Goal: Navigation & Orientation: Find specific page/section

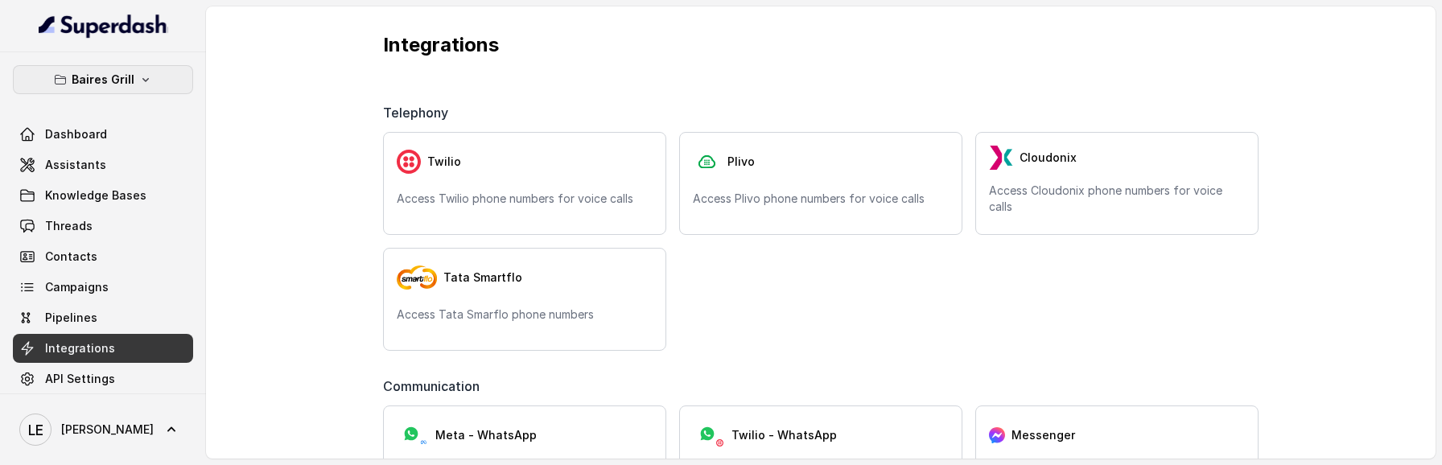
click at [151, 73] on button "Baires Grill" at bounding box center [103, 79] width 180 height 29
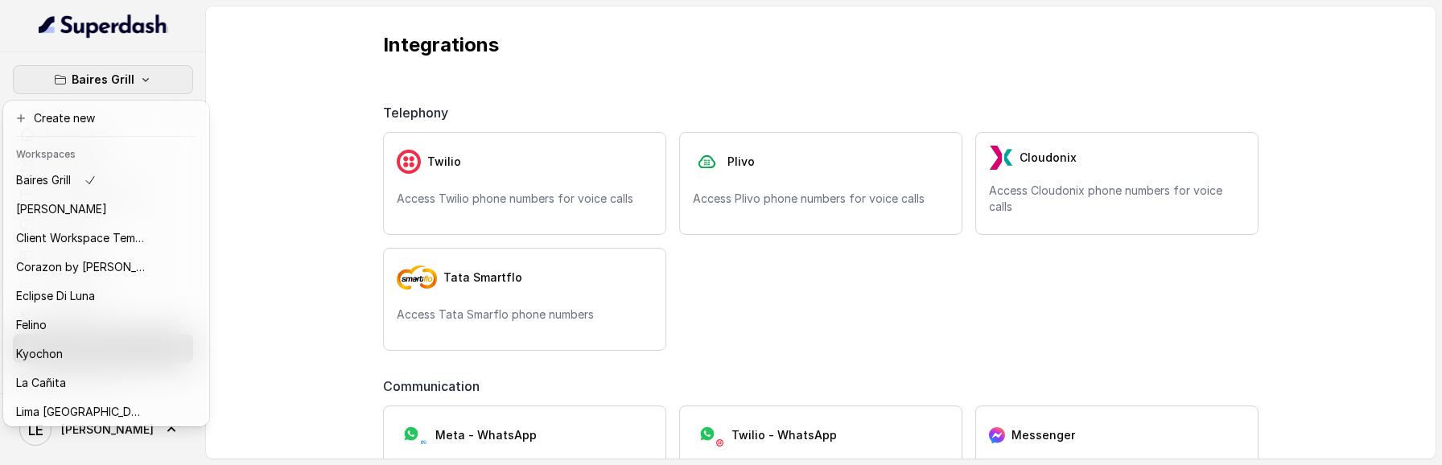
click at [315, 98] on div "[PERSON_NAME] Grill Dashboard Assistants Knowledge Bases Threads Contacts Campa…" at bounding box center [721, 232] width 1442 height 465
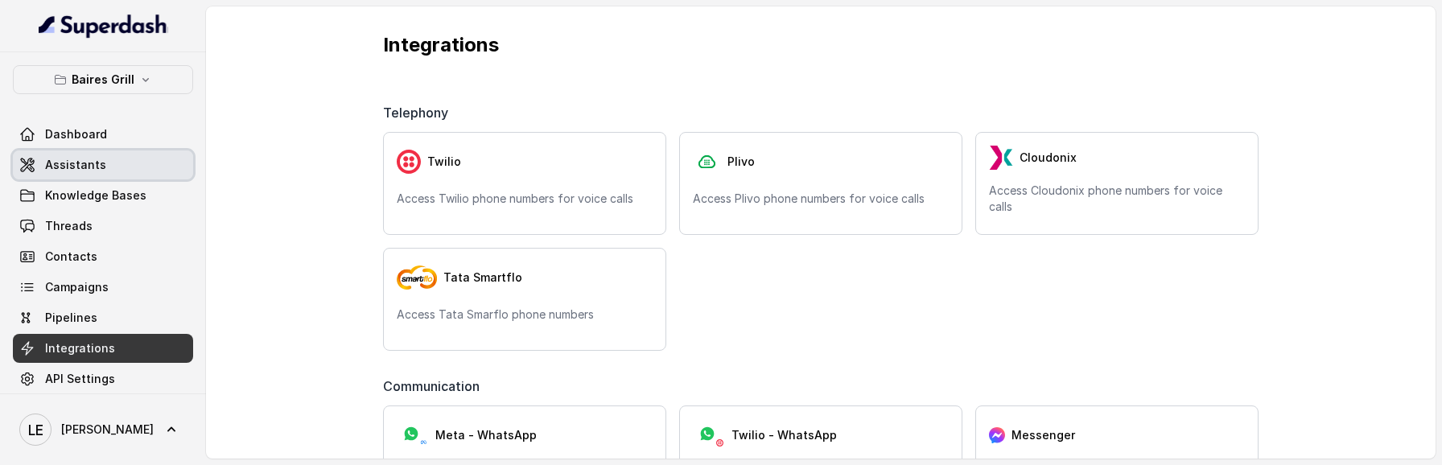
click at [98, 172] on span "Assistants" at bounding box center [75, 165] width 61 height 16
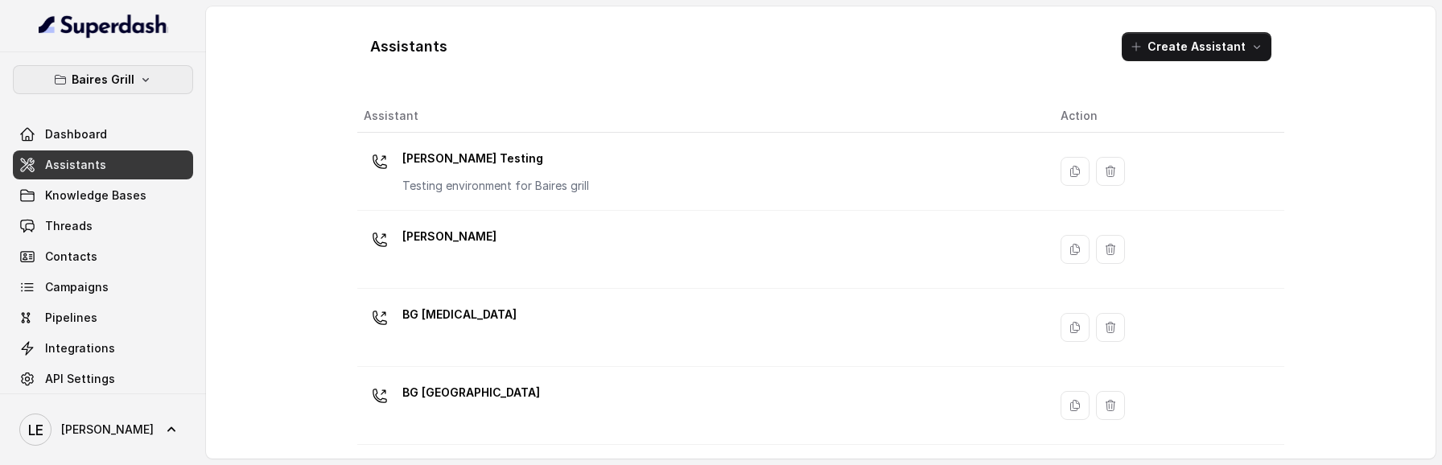
click at [98, 90] on button "Baires Grill" at bounding box center [103, 79] width 180 height 29
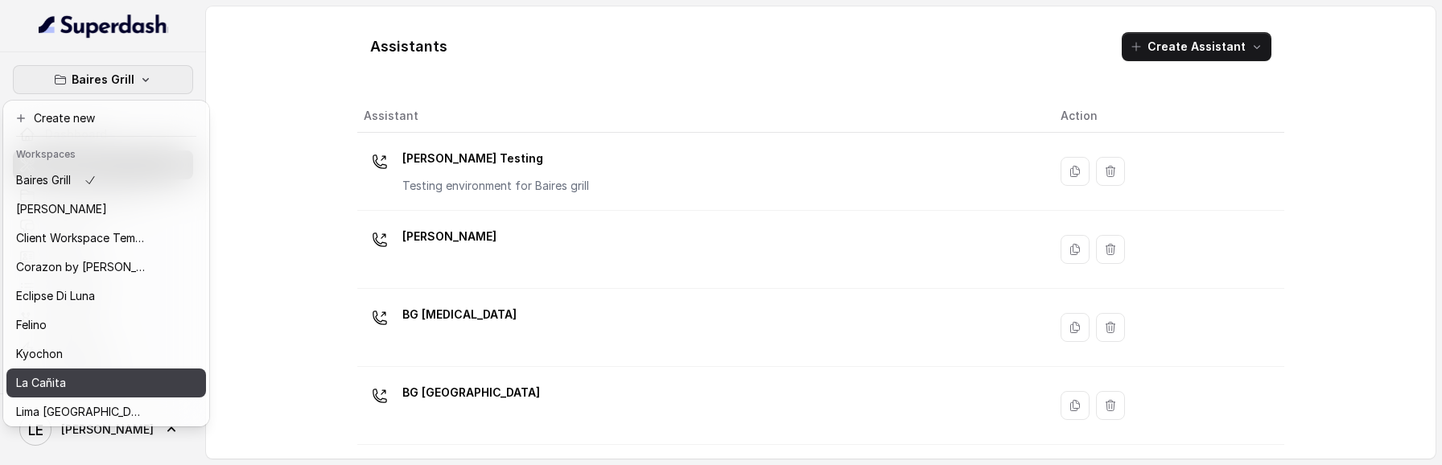
scroll to position [206, 0]
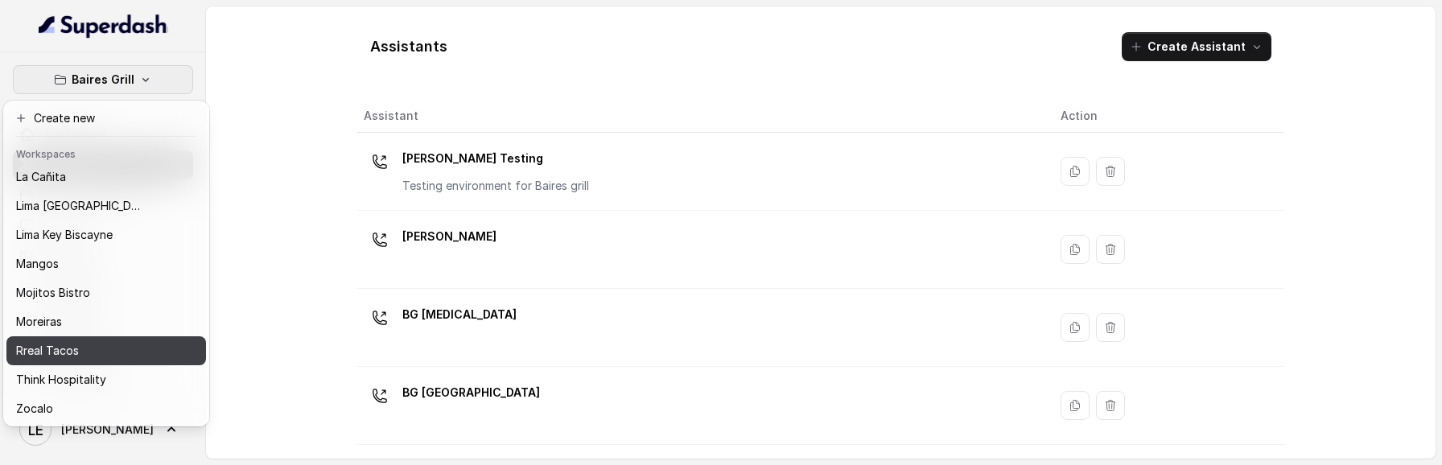
click at [94, 357] on div "Rreal Tacos" at bounding box center [80, 350] width 129 height 19
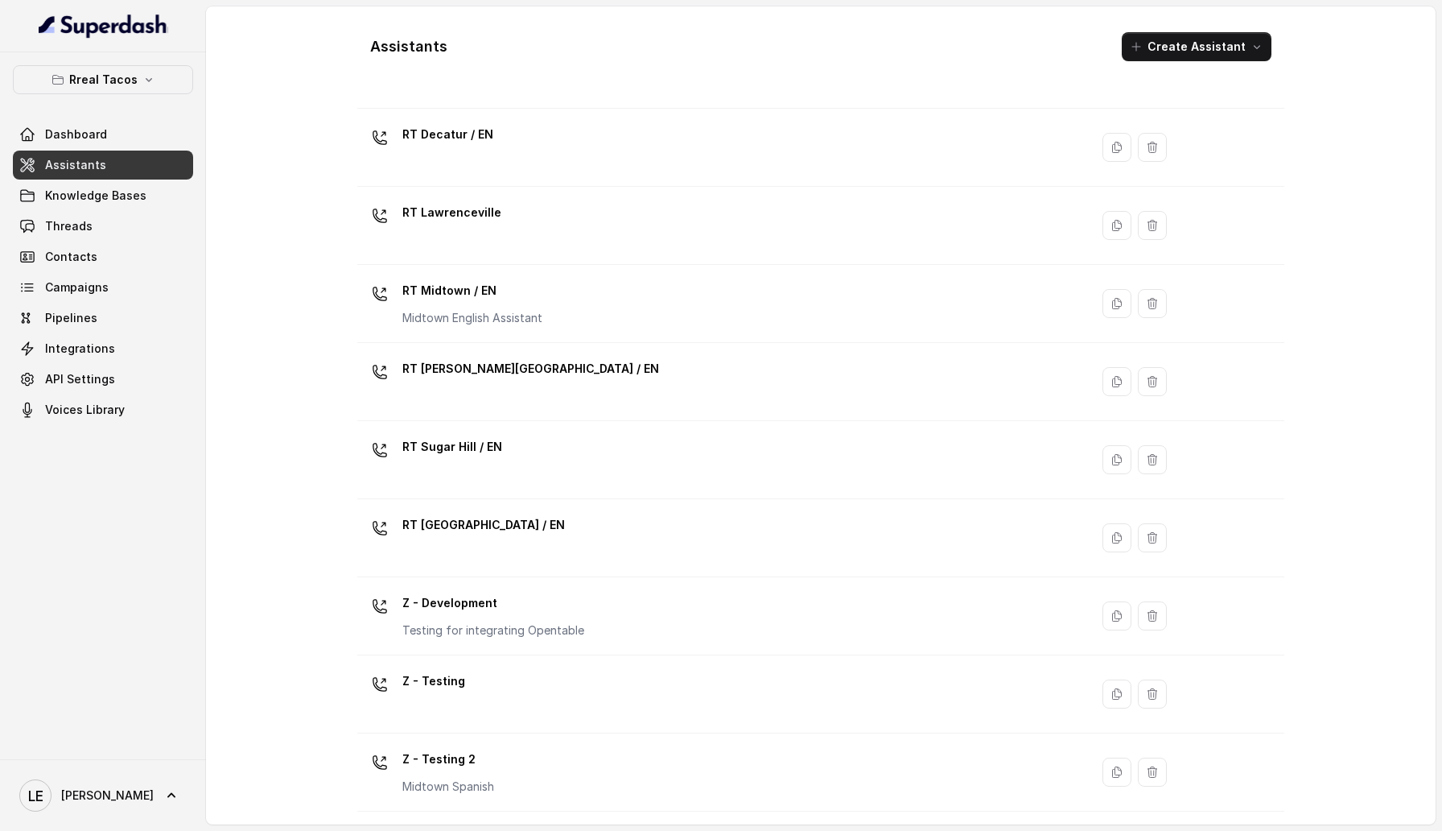
scroll to position [336, 0]
click at [104, 80] on p "Rreal Tacos" at bounding box center [103, 79] width 68 height 19
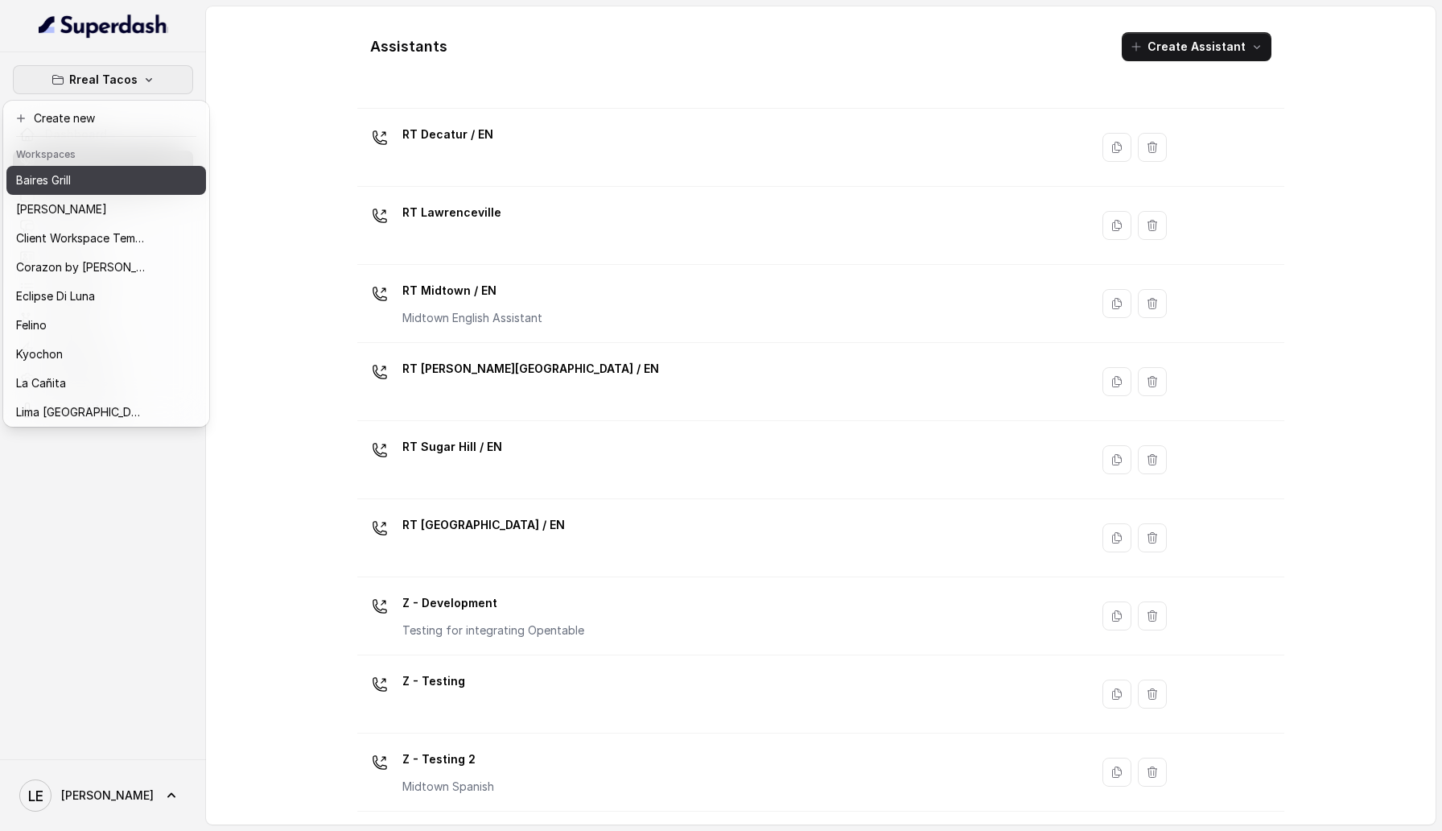
click at [130, 181] on div "Baires Grill" at bounding box center [80, 180] width 129 height 19
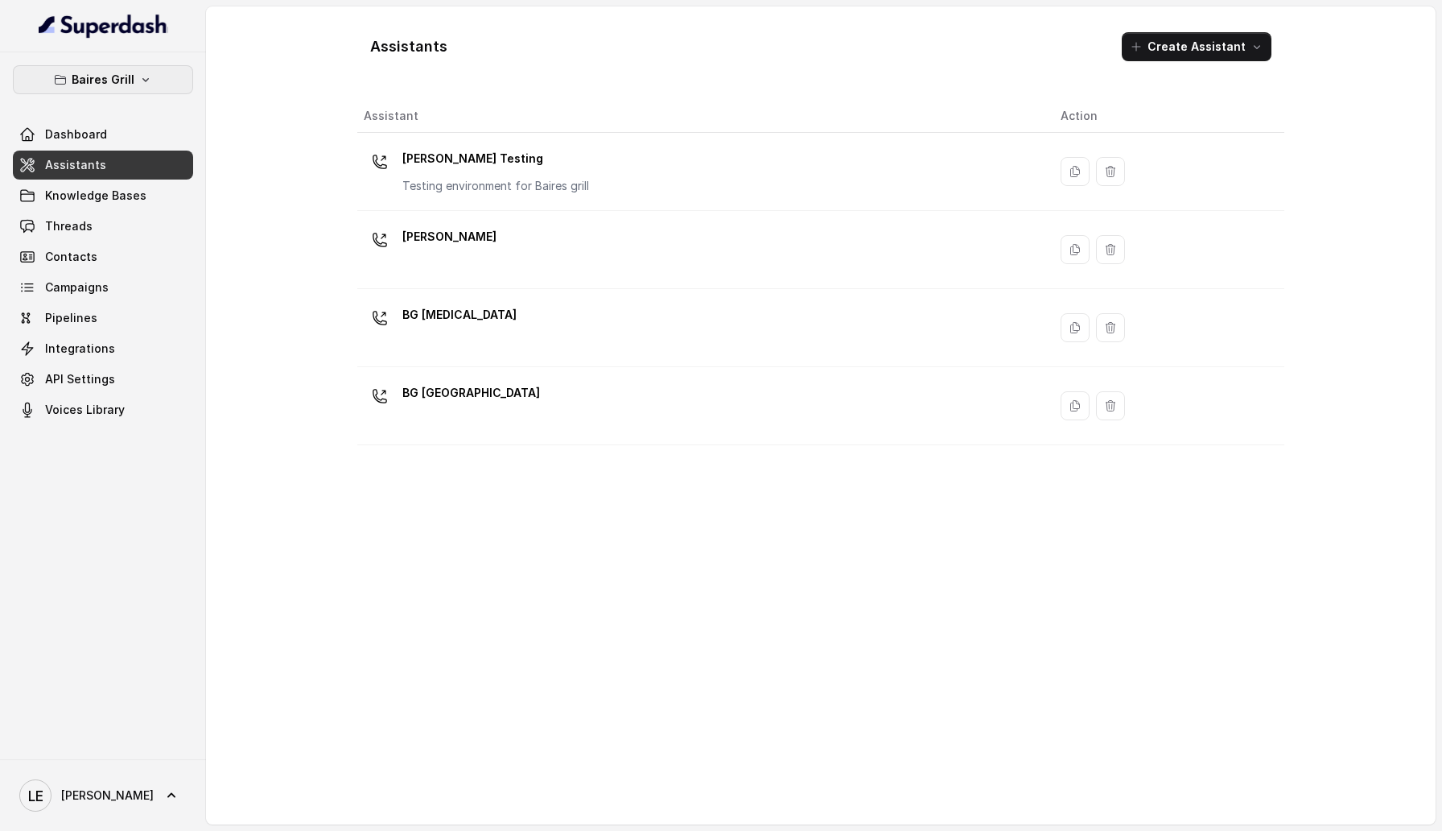
click at [123, 85] on p "Baires Grill" at bounding box center [103, 79] width 63 height 19
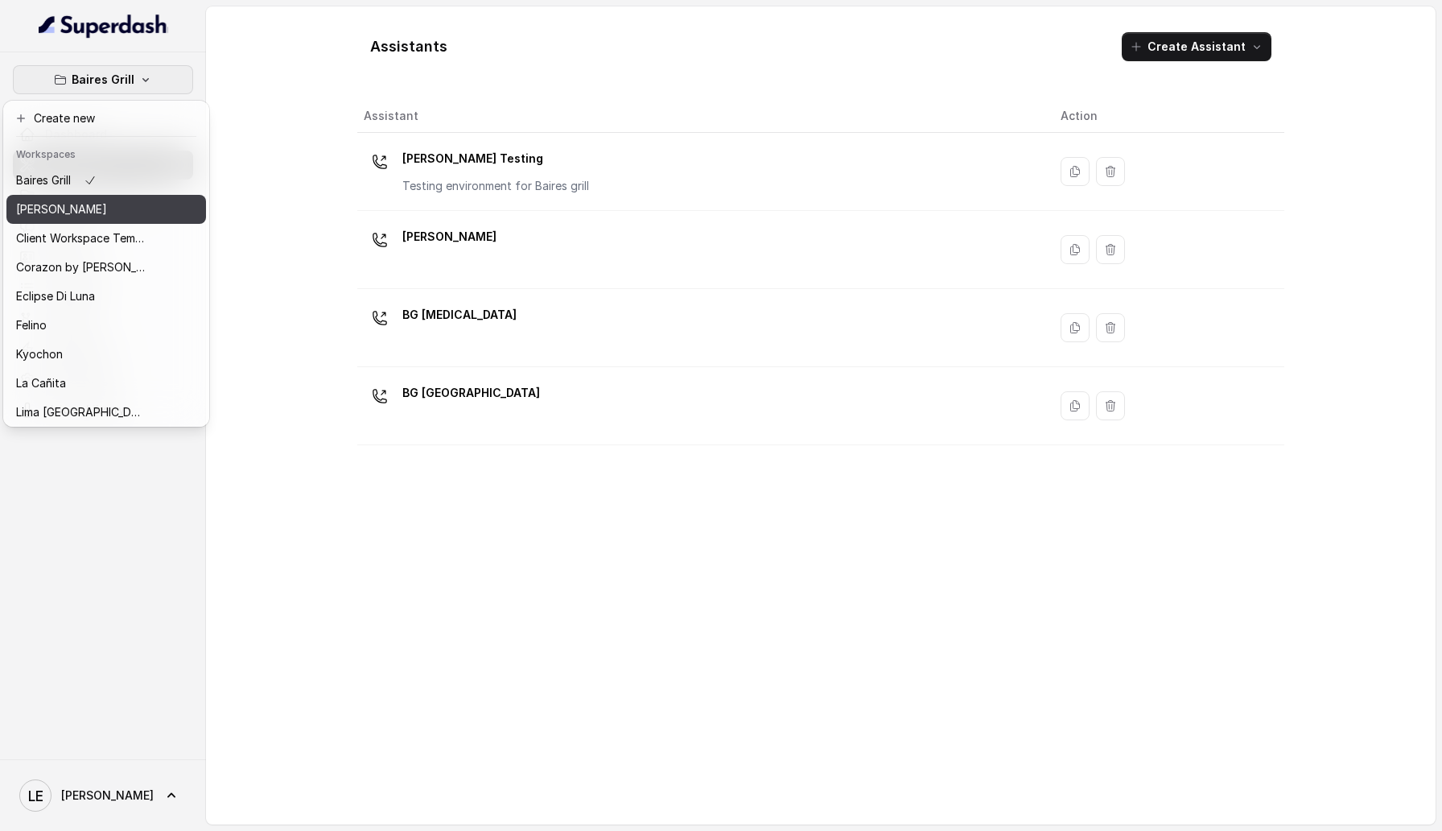
click at [122, 216] on div "[PERSON_NAME]" at bounding box center [80, 209] width 129 height 19
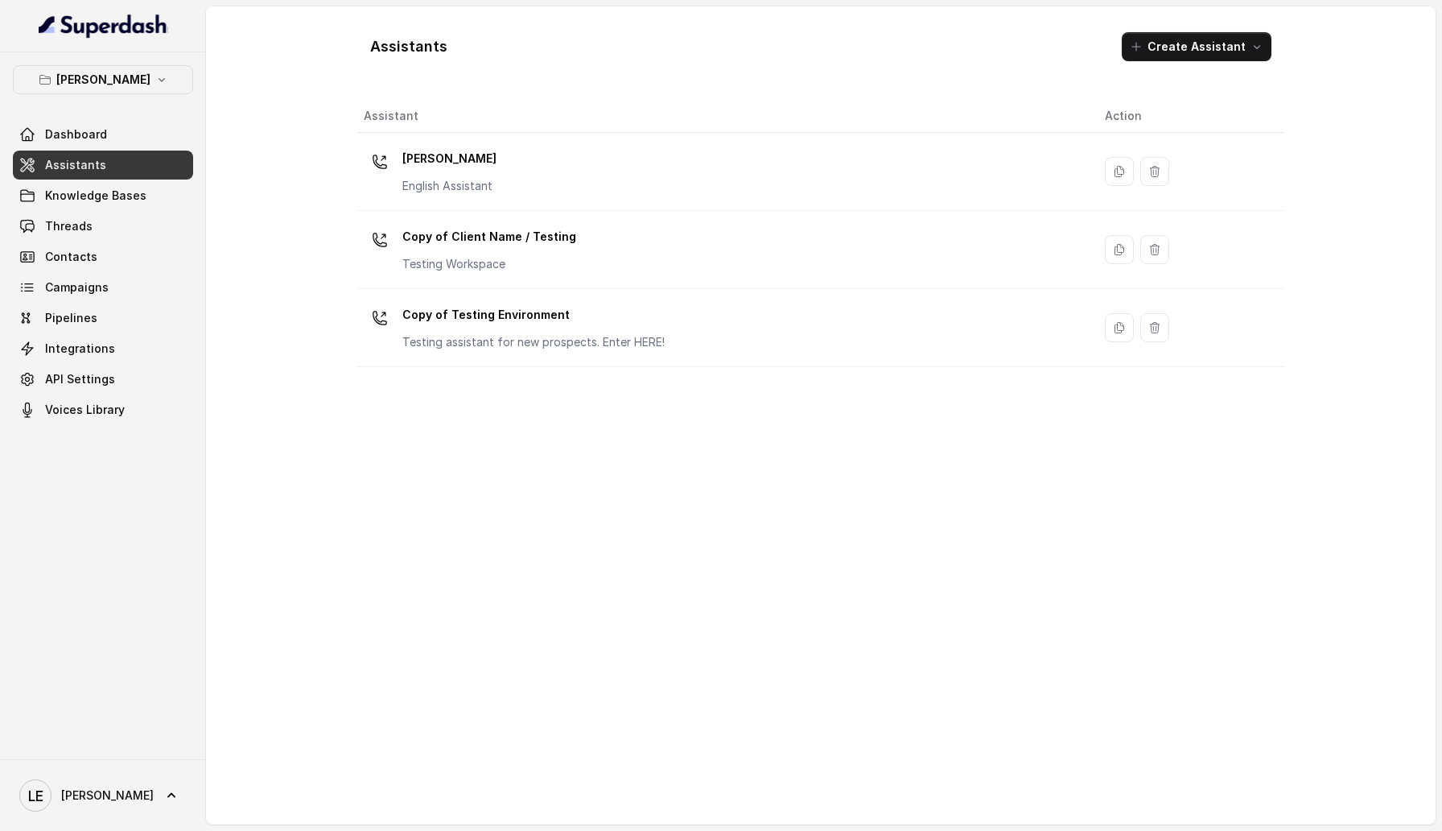
click at [159, 58] on div "[PERSON_NAME] Dashboard Assistants Knowledge Bases Threads Contacts Campaigns P…" at bounding box center [103, 405] width 206 height 707
click at [159, 76] on icon "button" at bounding box center [161, 79] width 13 height 13
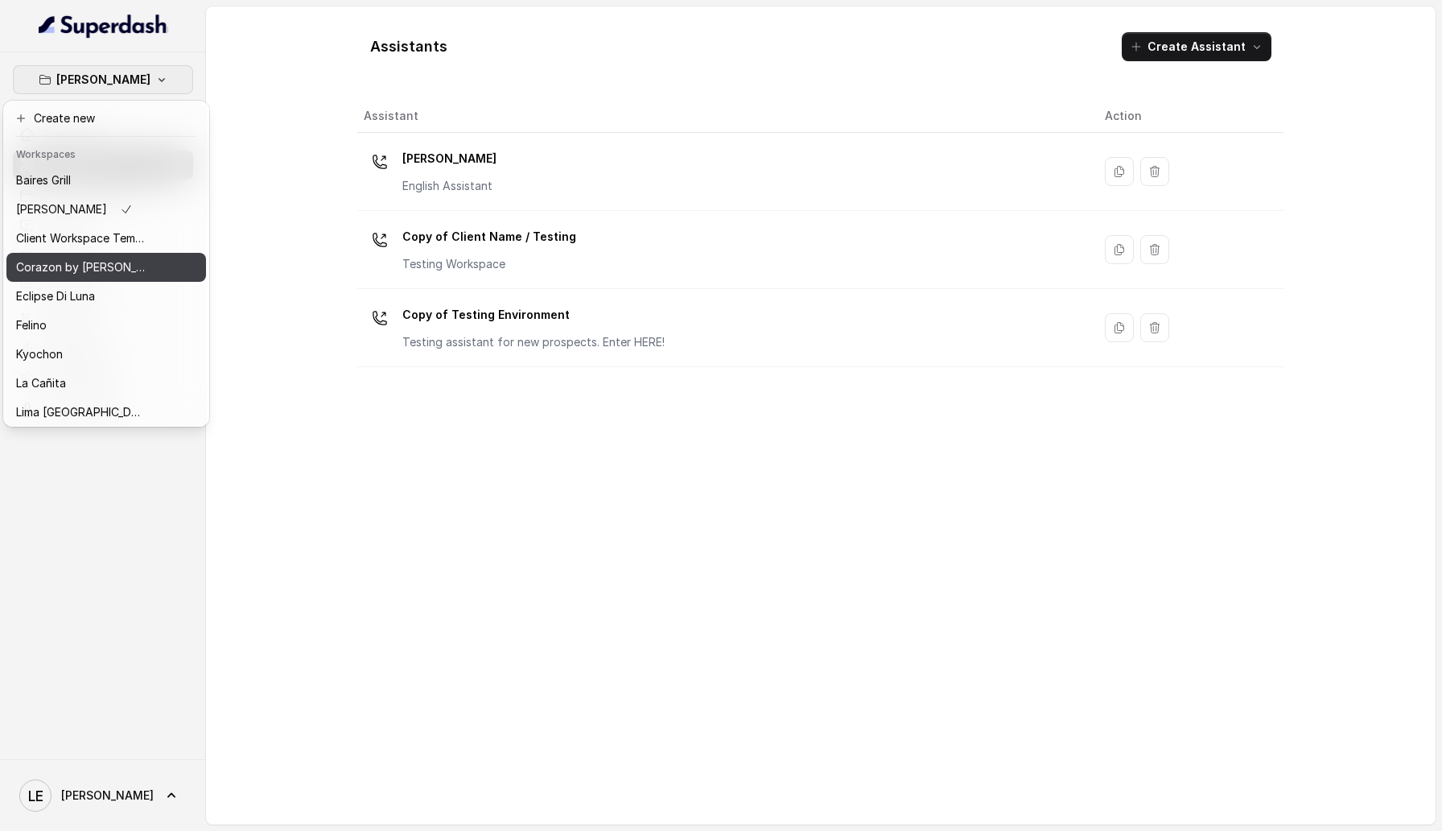
click at [137, 261] on div "Corazon by [PERSON_NAME]" at bounding box center [80, 267] width 129 height 19
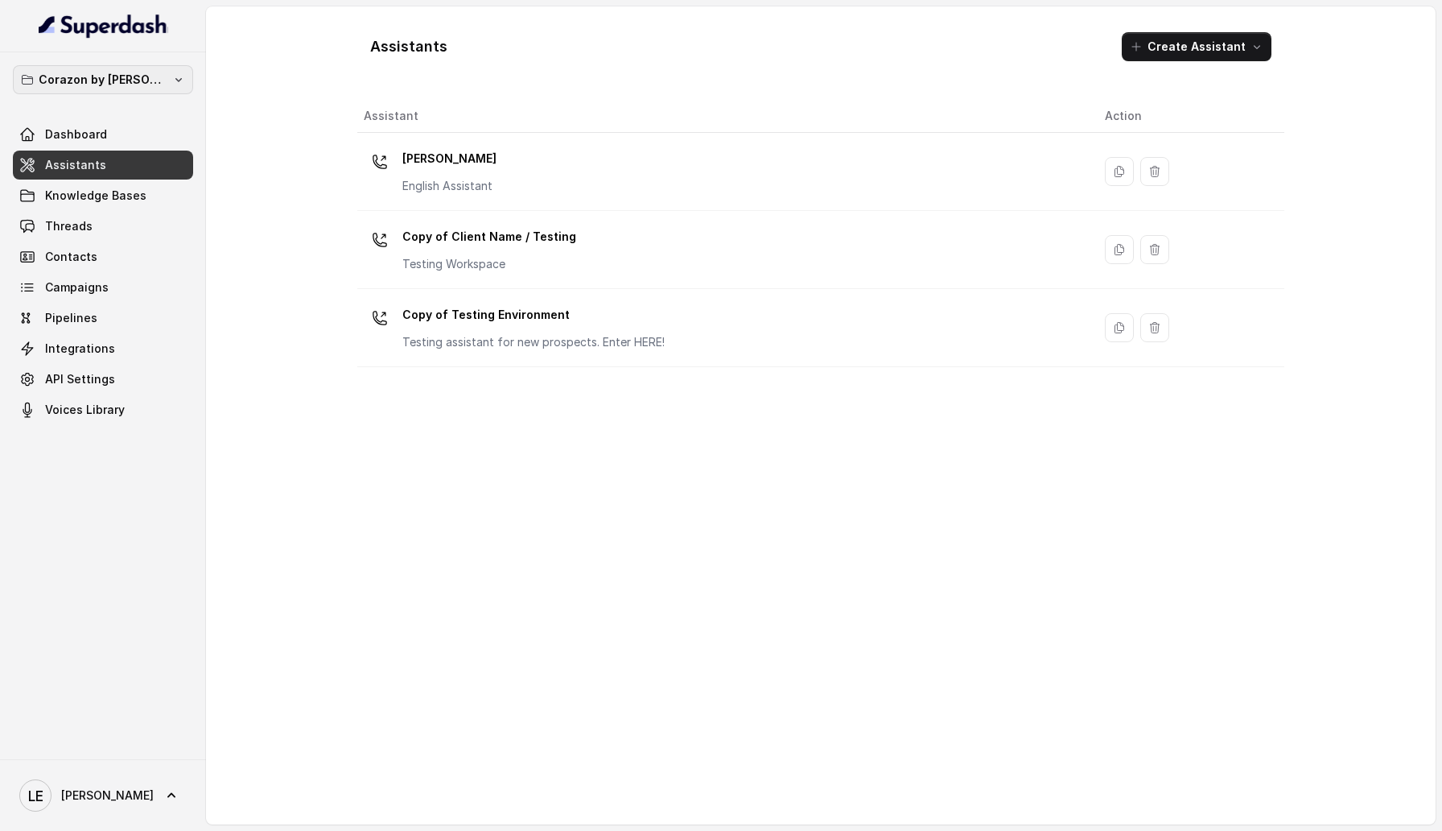
click at [175, 75] on button "Corazon by [PERSON_NAME]" at bounding box center [103, 79] width 180 height 29
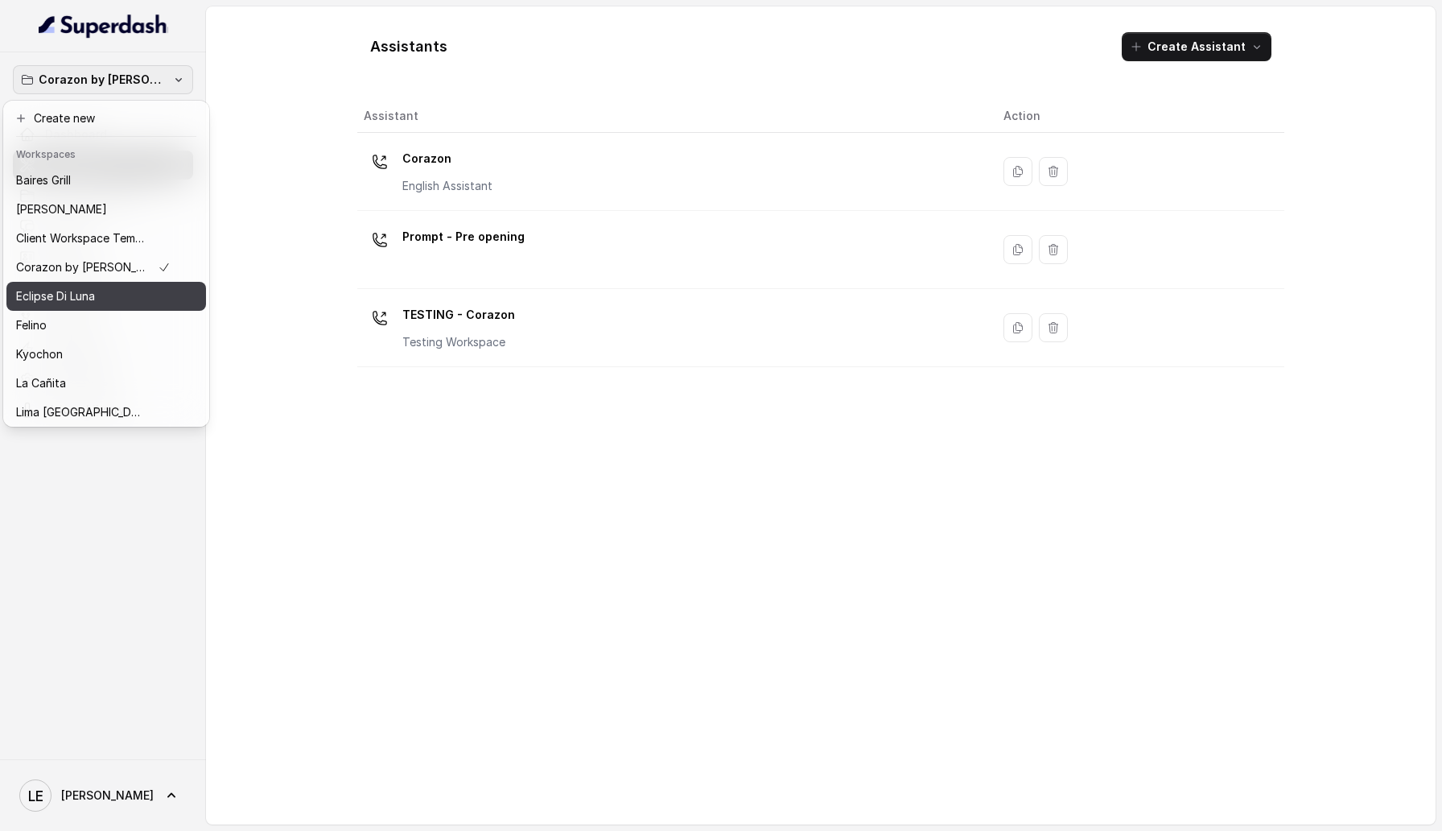
click at [138, 282] on button "Eclipse Di Luna" at bounding box center [106, 296] width 200 height 29
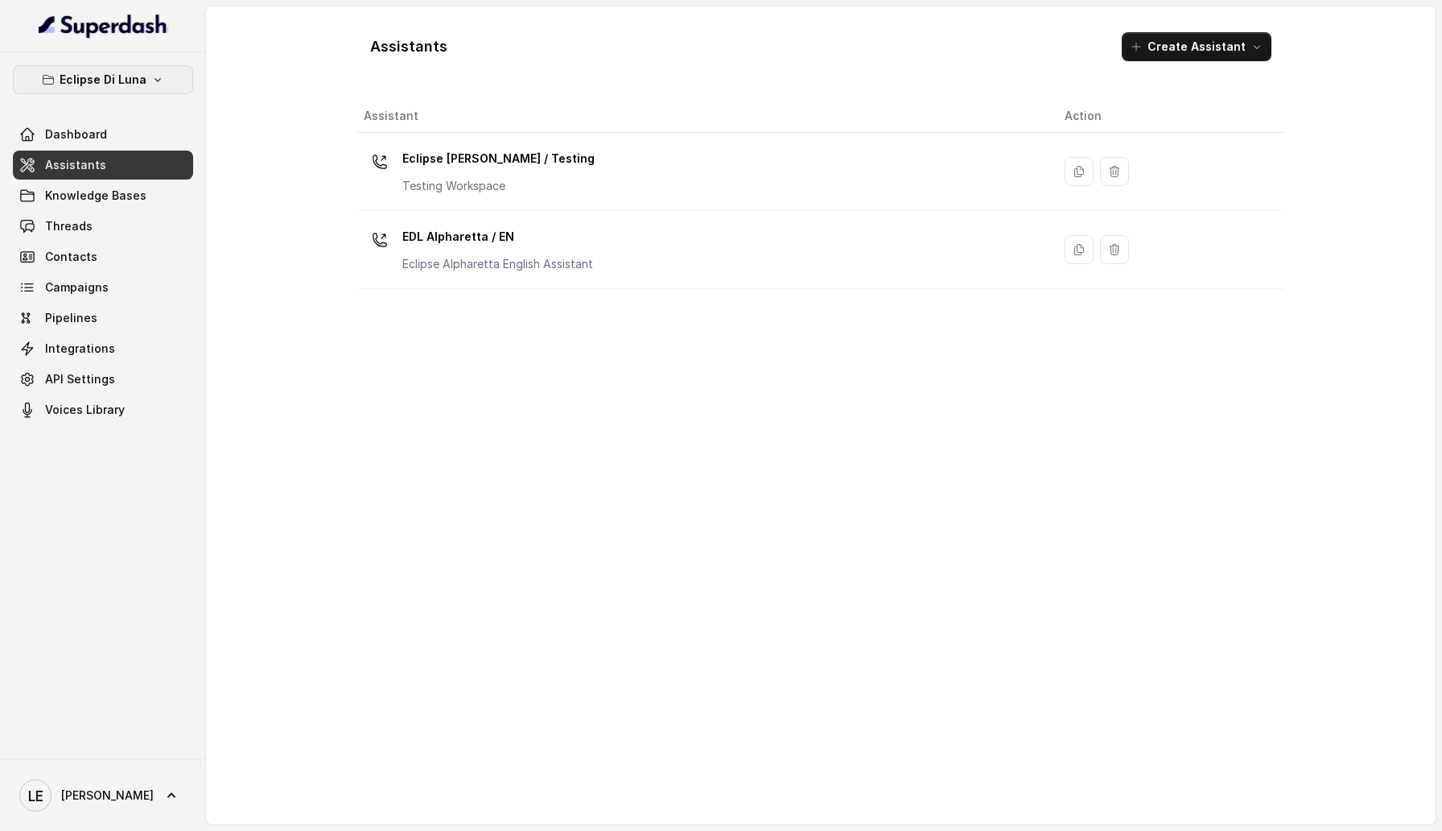
click at [167, 90] on button "Eclipse Di Luna" at bounding box center [103, 79] width 180 height 29
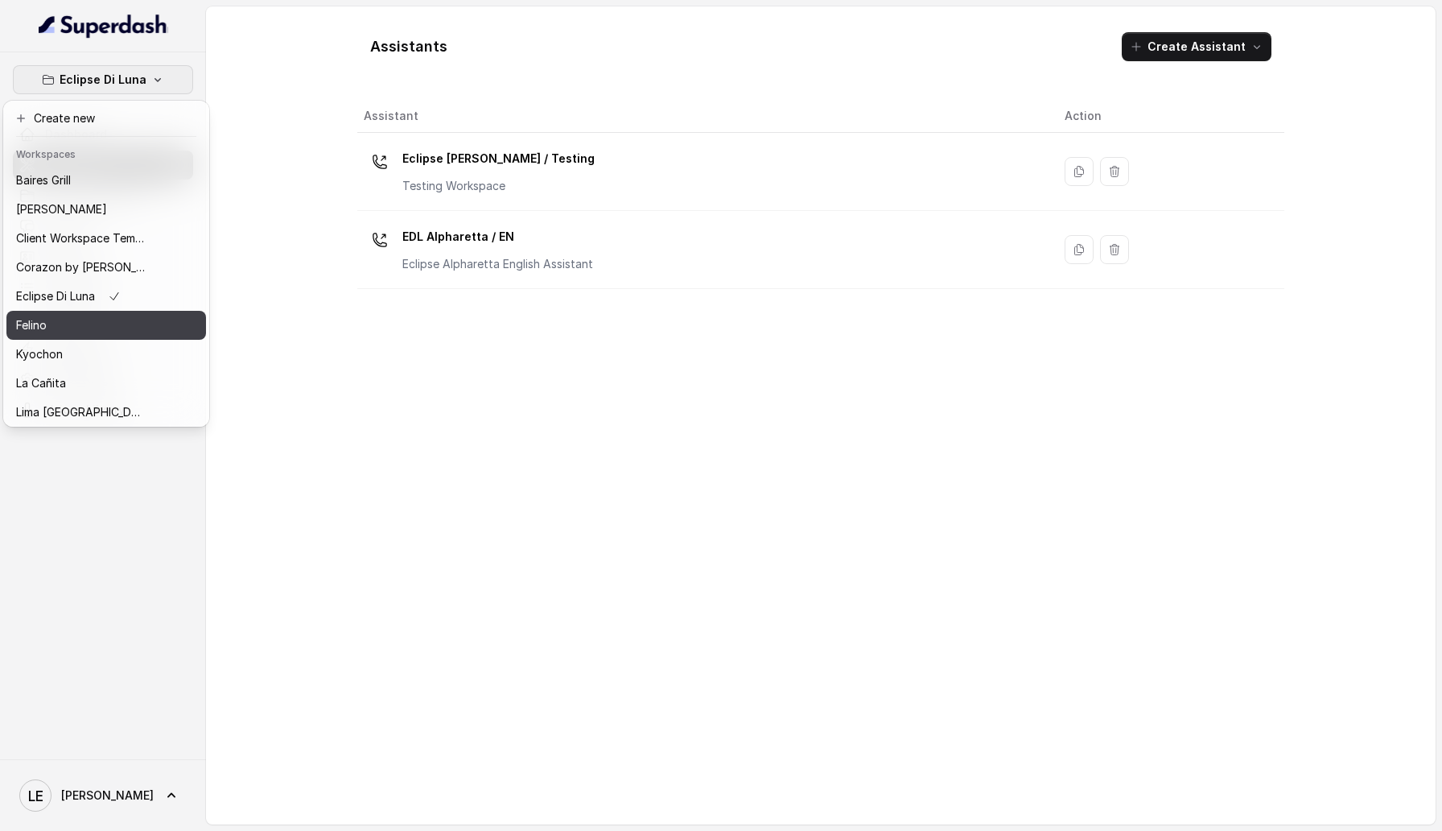
click at [138, 328] on div "Felino" at bounding box center [80, 324] width 129 height 19
